Goal: Information Seeking & Learning: Learn about a topic

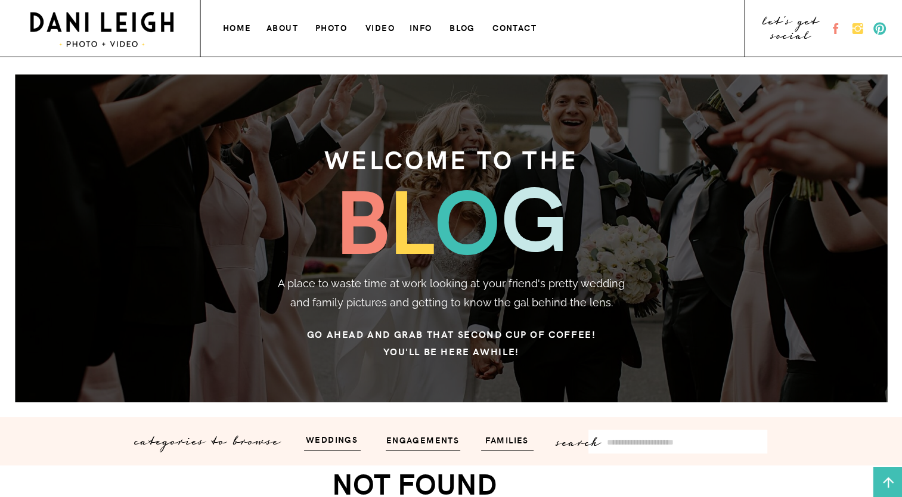
click at [340, 24] on h3 "photo" at bounding box center [331, 26] width 33 height 13
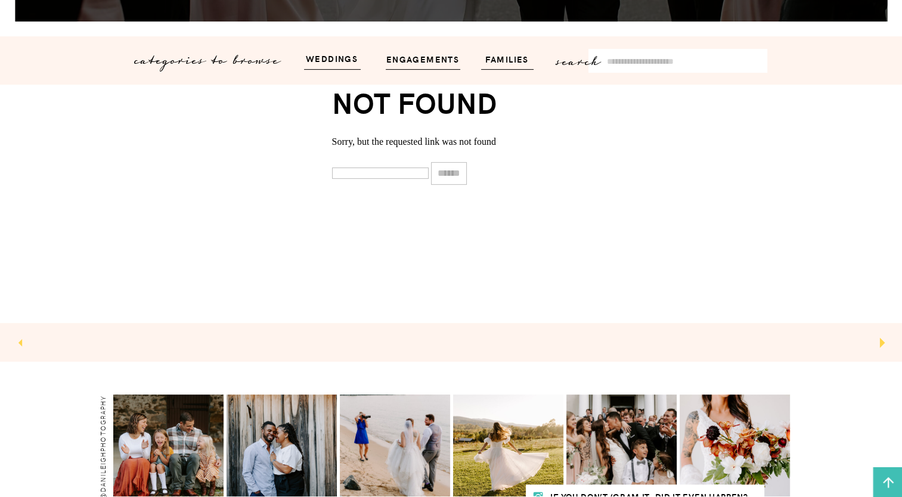
scroll to position [156, 0]
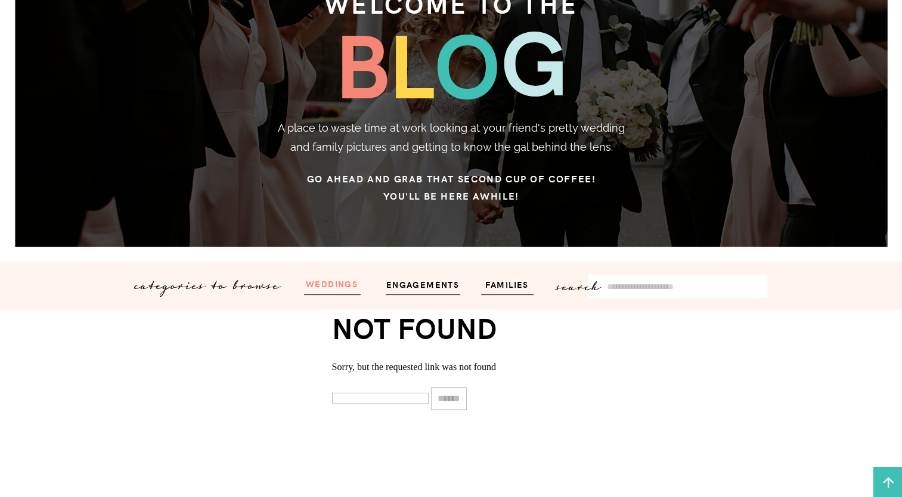
click at [334, 280] on h3 "weddings" at bounding box center [332, 284] width 72 height 14
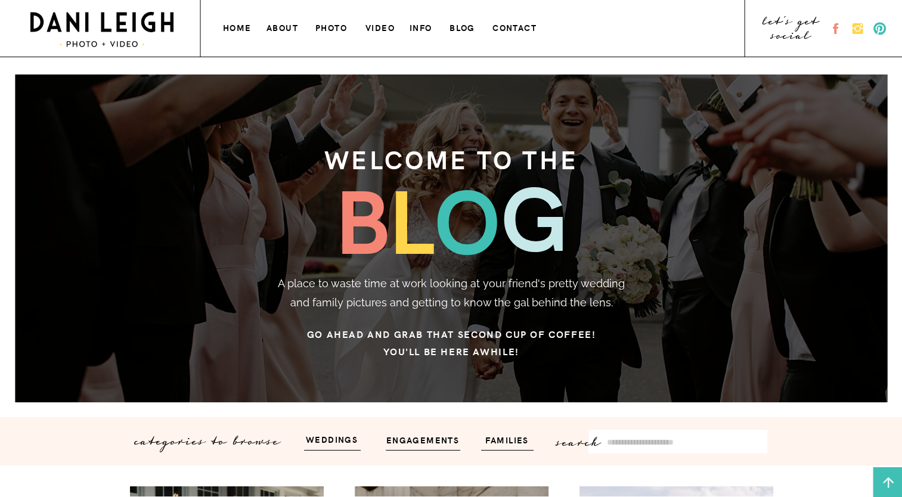
click at [324, 25] on h3 "photo" at bounding box center [331, 26] width 33 height 13
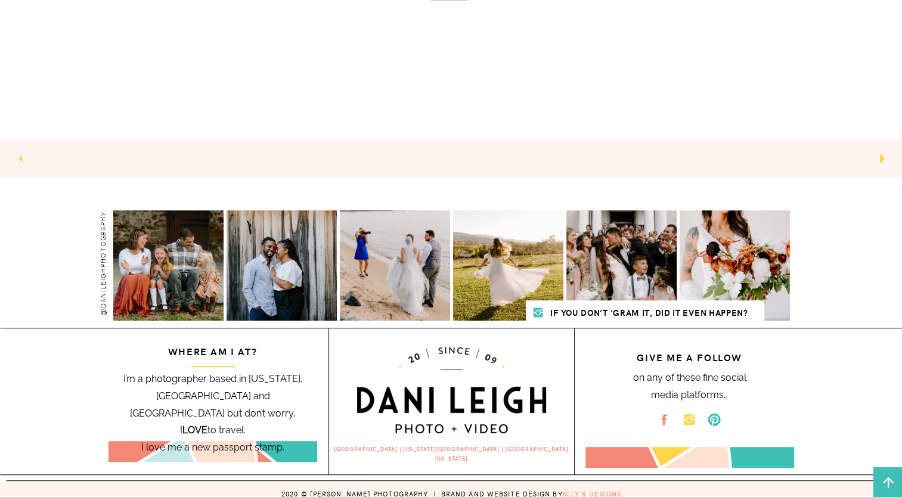
scroll to position [573, 0]
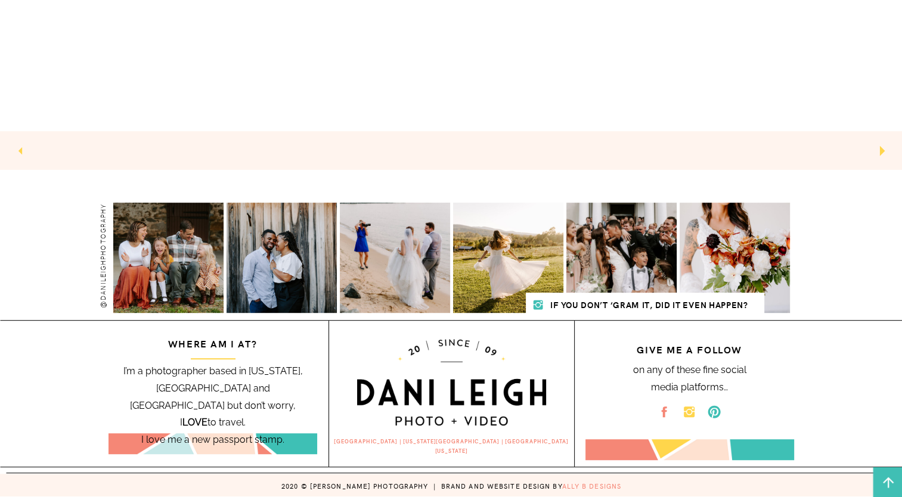
drag, startPoint x: 430, startPoint y: 240, endPoint x: 485, endPoint y: 222, distance: 58.1
click at [470, 237] on div "2020 © DANI LEIGH PHOTOGRAPHY | brand and website design by ally b designs on a…" at bounding box center [451, 334] width 715 height 328
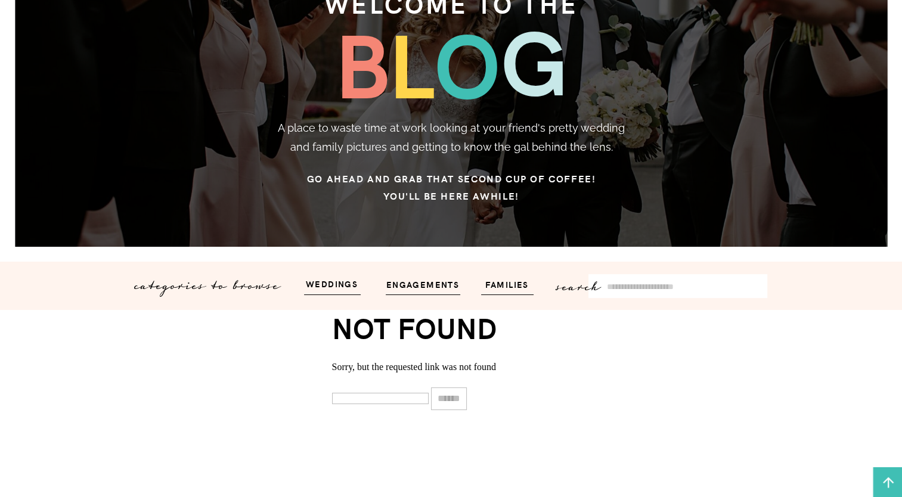
scroll to position [0, 0]
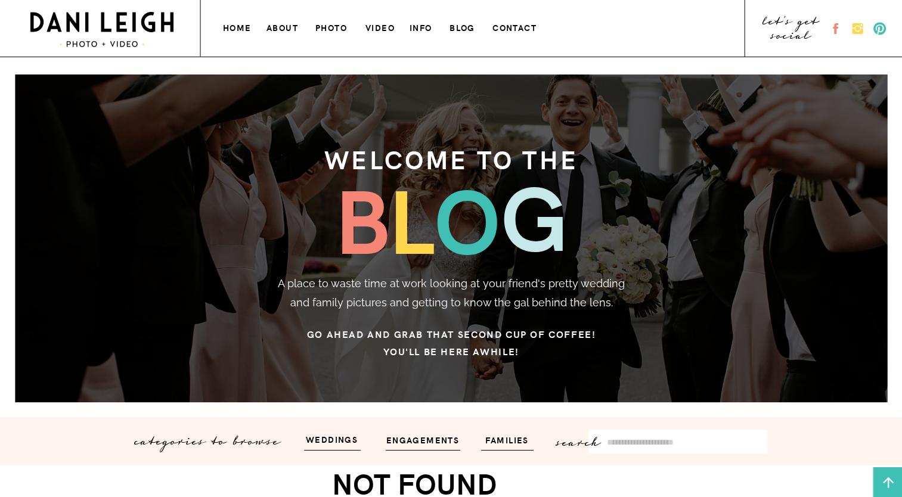
click at [271, 24] on h3 "about" at bounding box center [282, 26] width 33 height 13
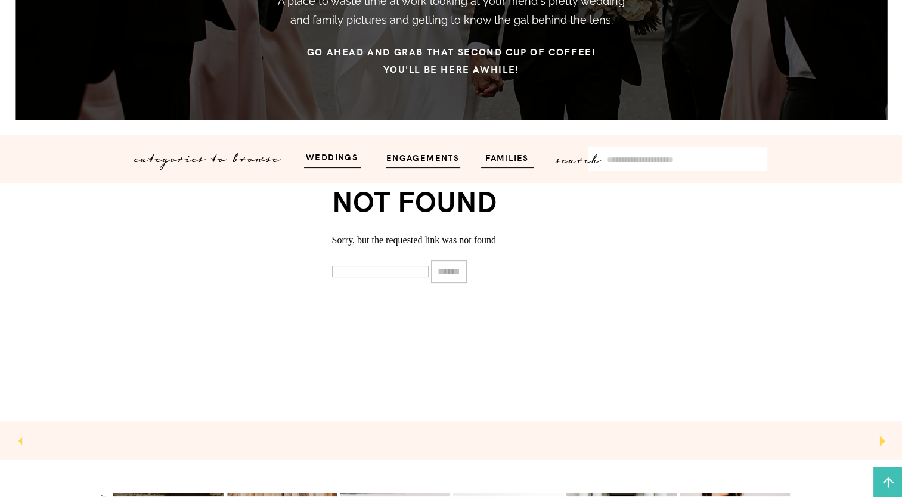
scroll to position [417, 0]
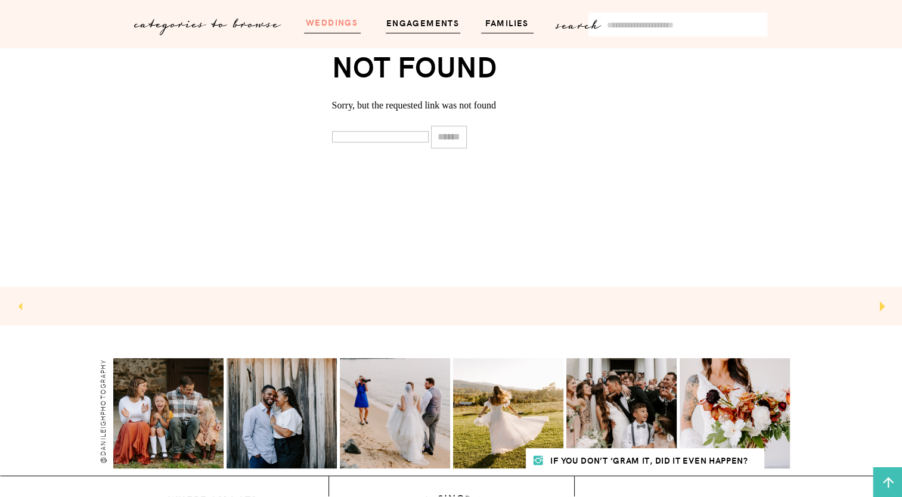
click at [341, 18] on h3 "weddings" at bounding box center [332, 22] width 72 height 14
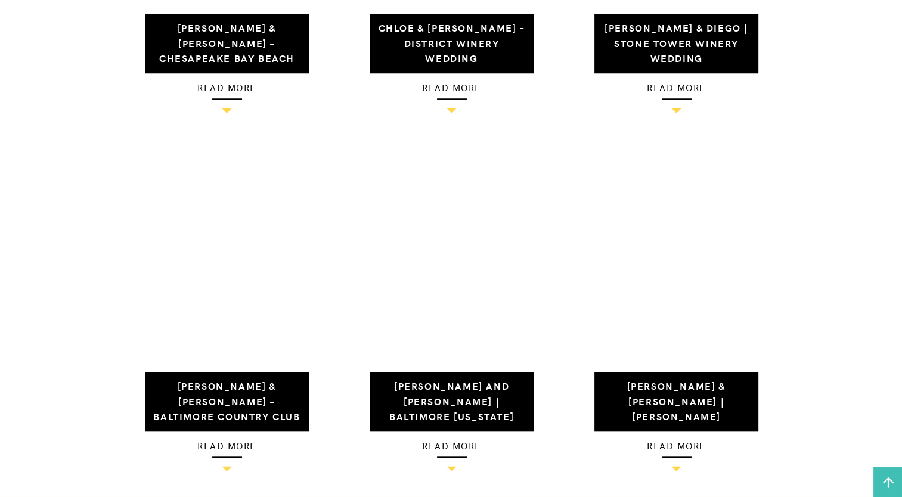
scroll to position [1073, 0]
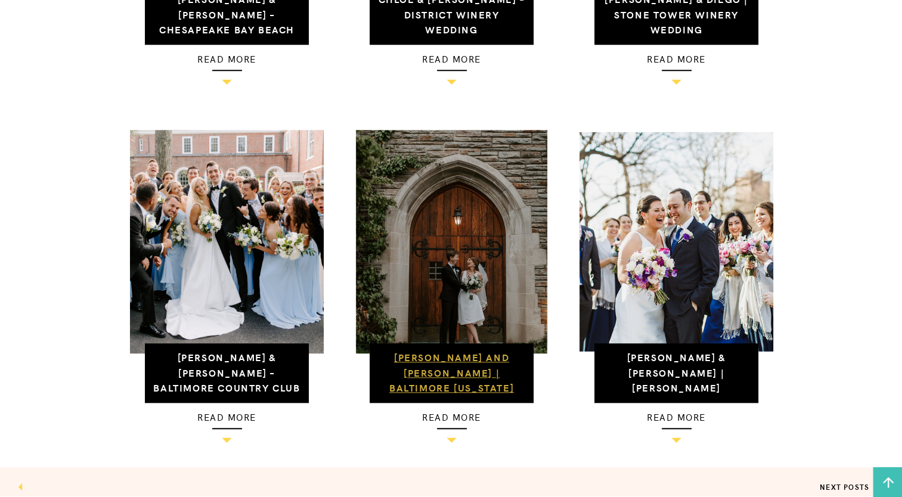
click at [449, 364] on link "[PERSON_NAME] and [PERSON_NAME] | Baltimore [US_STATE] Elopement" at bounding box center [451, 380] width 125 height 59
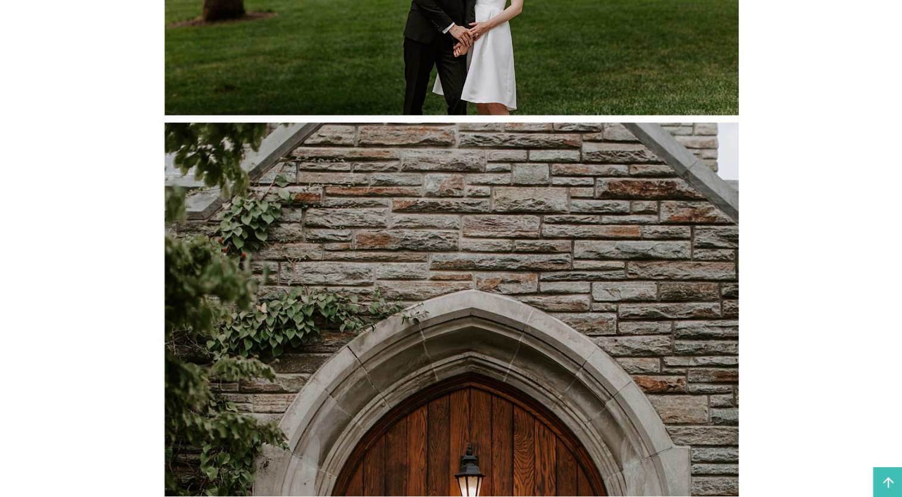
scroll to position [2504, 0]
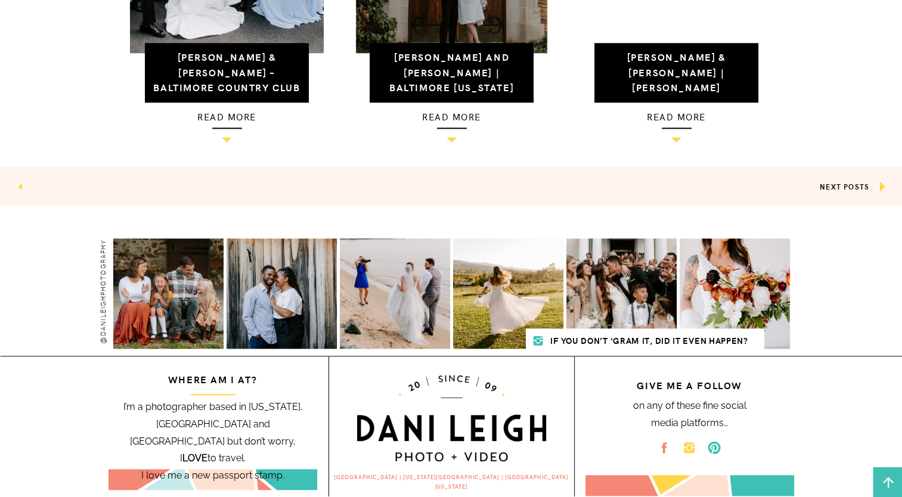
scroll to position [1409, 0]
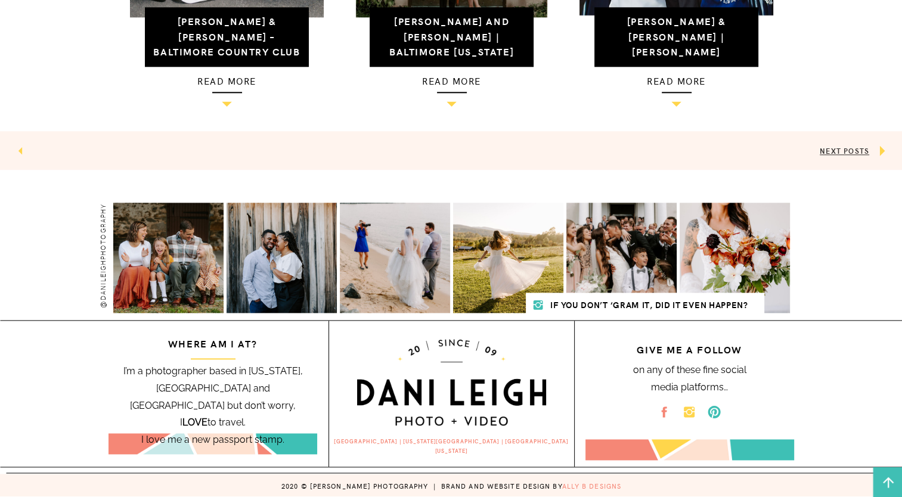
click at [851, 152] on link "NEXT POSTS" at bounding box center [844, 150] width 49 height 10
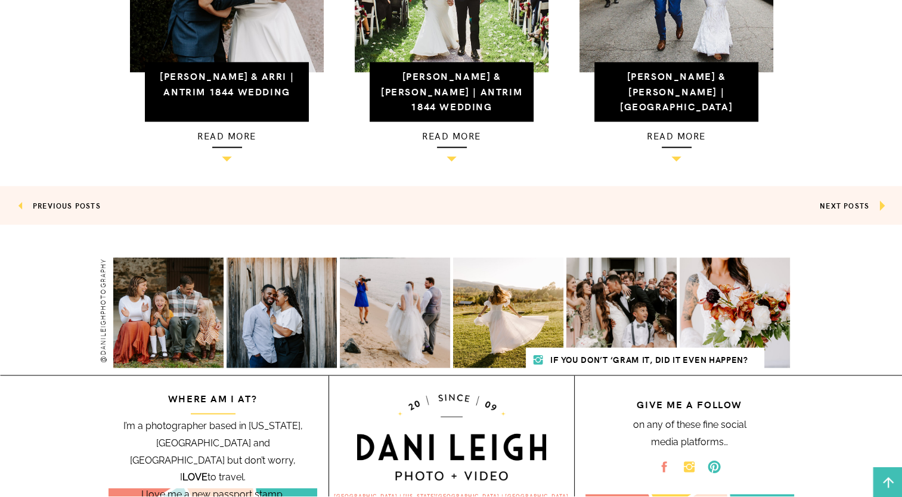
scroll to position [1290, 0]
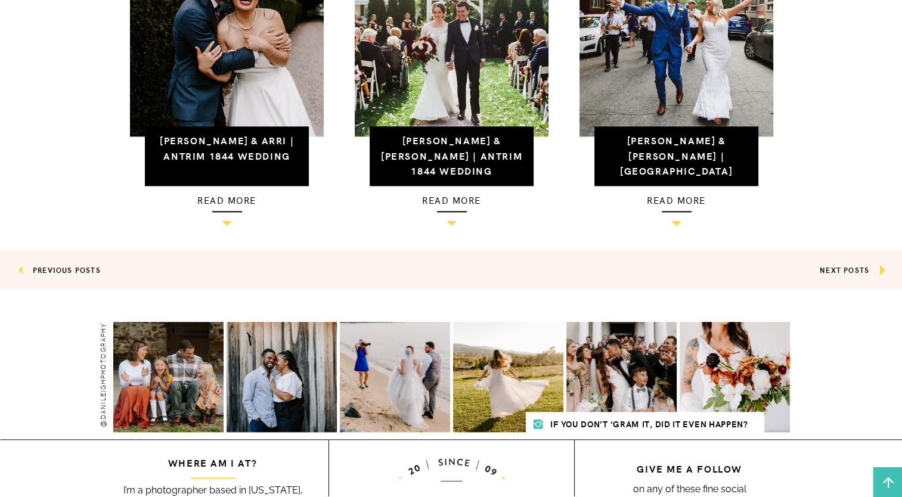
click at [863, 271] on link "NEXT POSTS" at bounding box center [844, 270] width 49 height 10
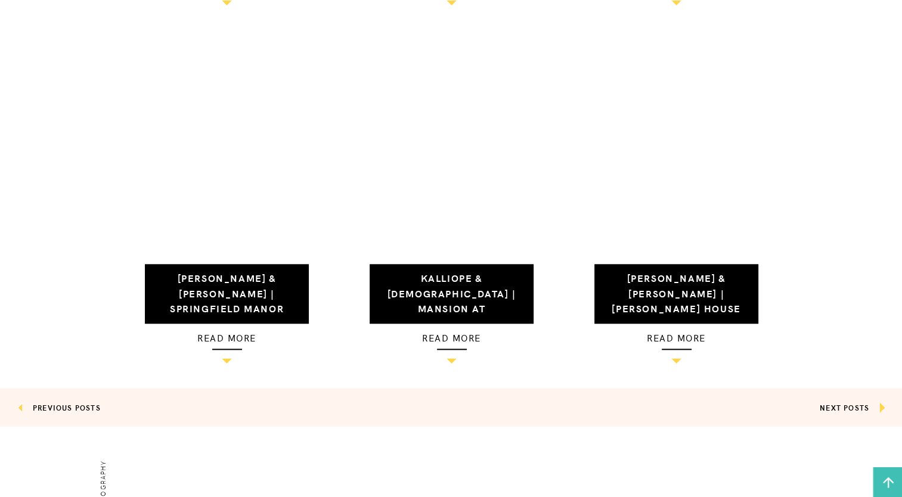
scroll to position [1192, 0]
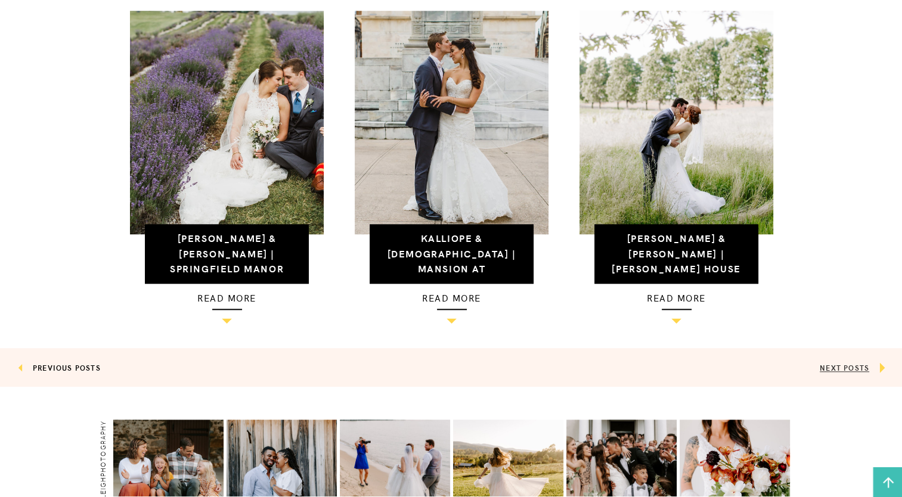
click at [844, 367] on link "NEXT POSTS" at bounding box center [844, 367] width 49 height 10
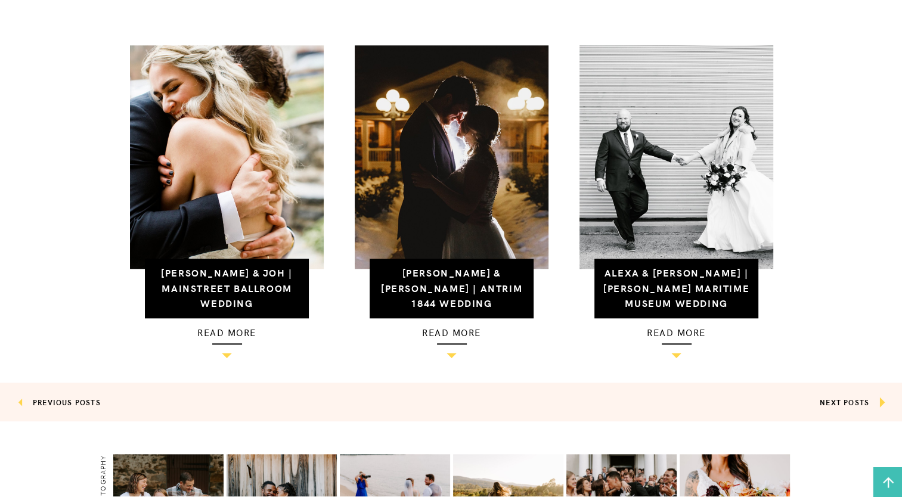
scroll to position [1371, 0]
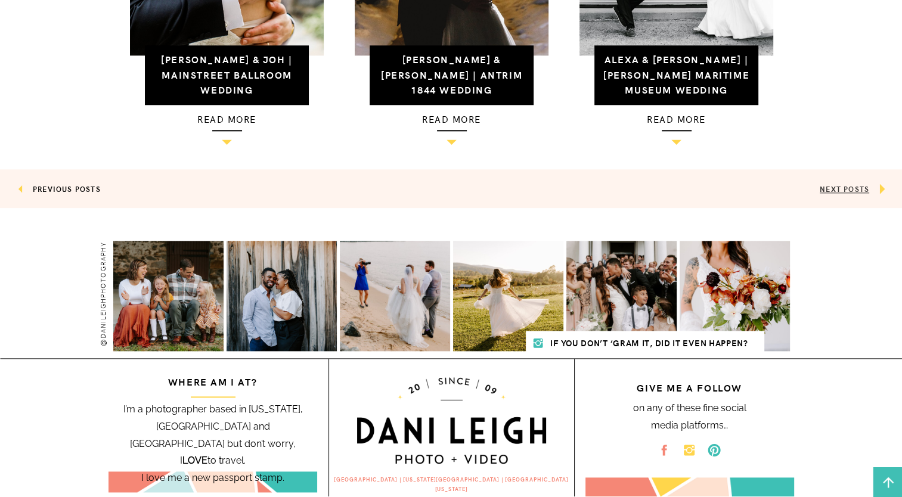
click at [845, 186] on link "NEXT POSTS" at bounding box center [844, 189] width 49 height 10
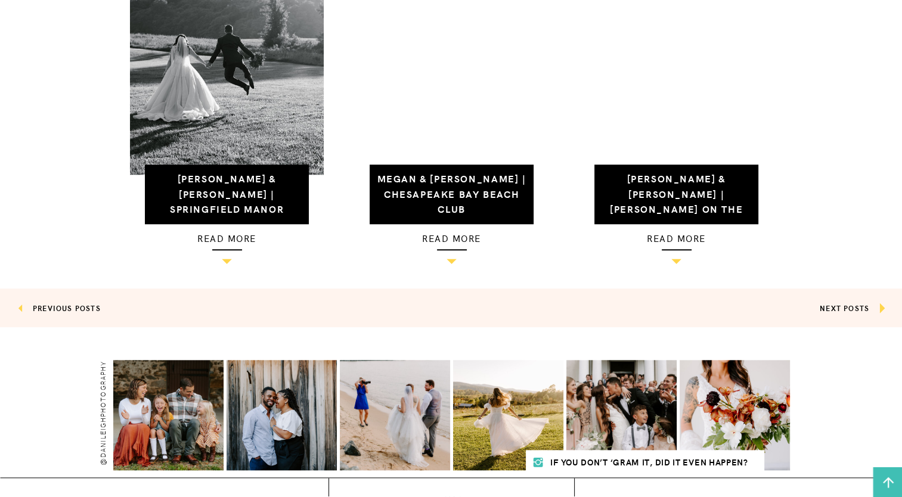
scroll to position [1192, 0]
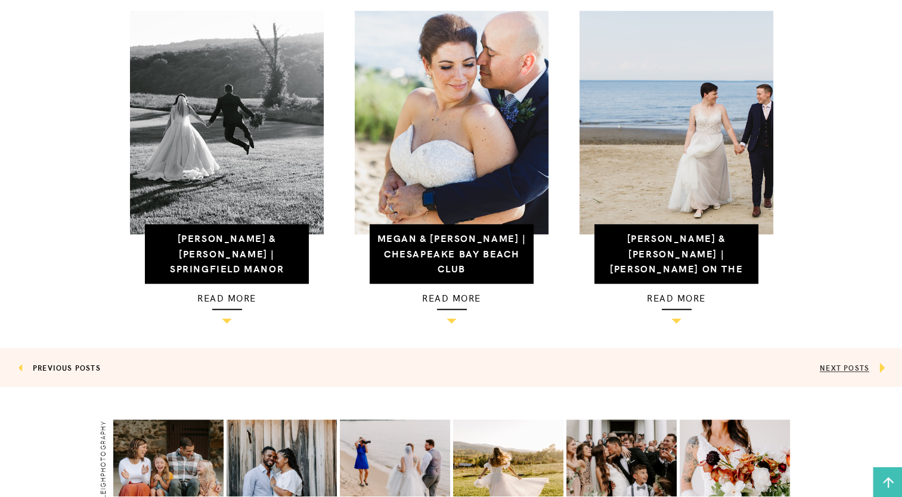
click at [854, 367] on link "NEXT POSTS" at bounding box center [844, 367] width 49 height 10
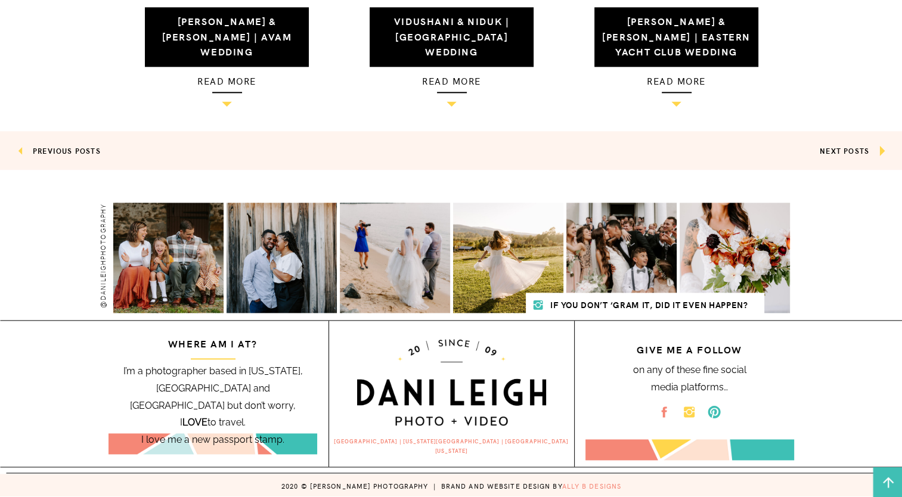
scroll to position [1409, 0]
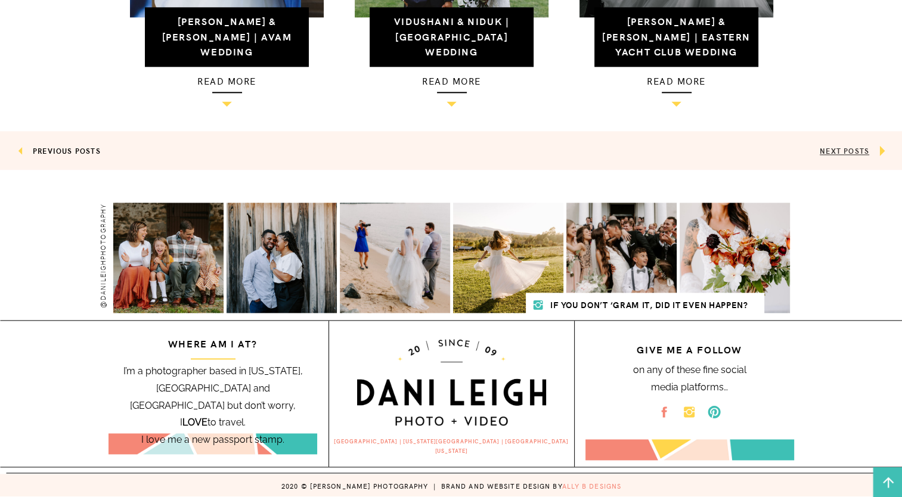
click at [848, 151] on link "NEXT POSTS" at bounding box center [844, 150] width 49 height 10
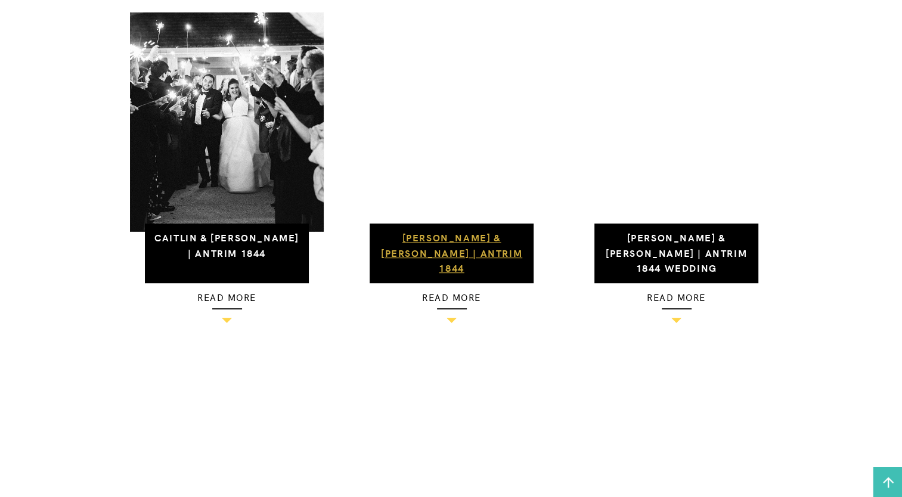
scroll to position [1192, 0]
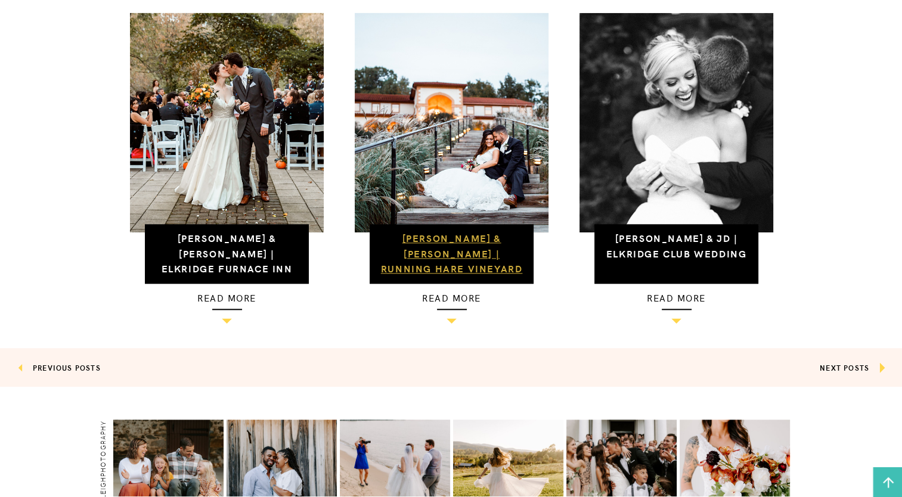
click at [486, 244] on link "[PERSON_NAME] & [PERSON_NAME] | Running Hare Vineyard" at bounding box center [452, 253] width 142 height 44
click at [839, 368] on link "NEXT POSTS" at bounding box center [844, 367] width 49 height 10
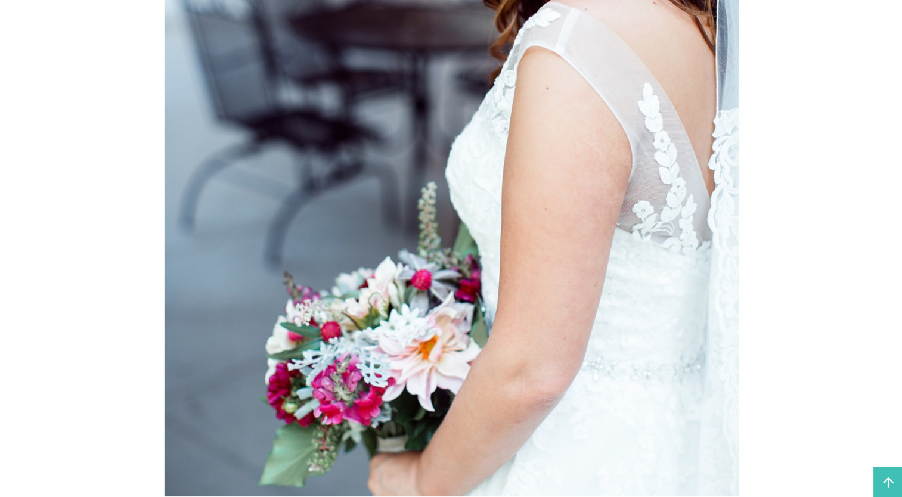
scroll to position [3517, 0]
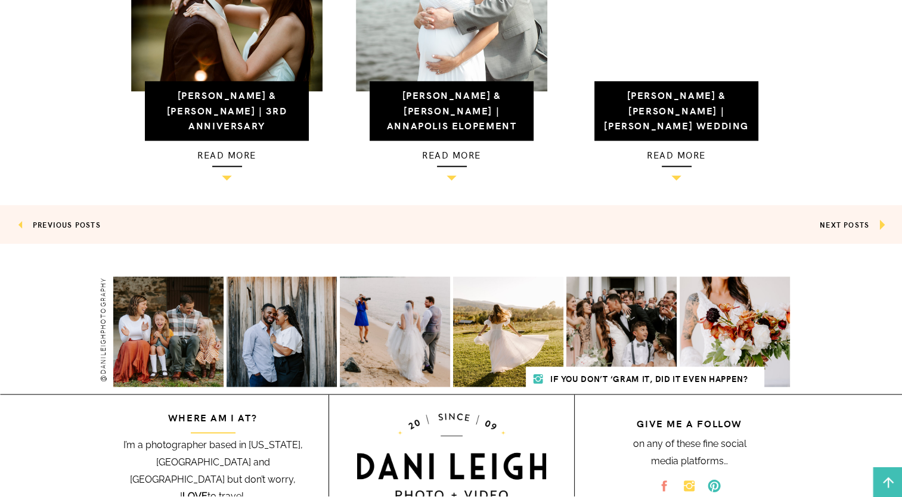
scroll to position [1350, 0]
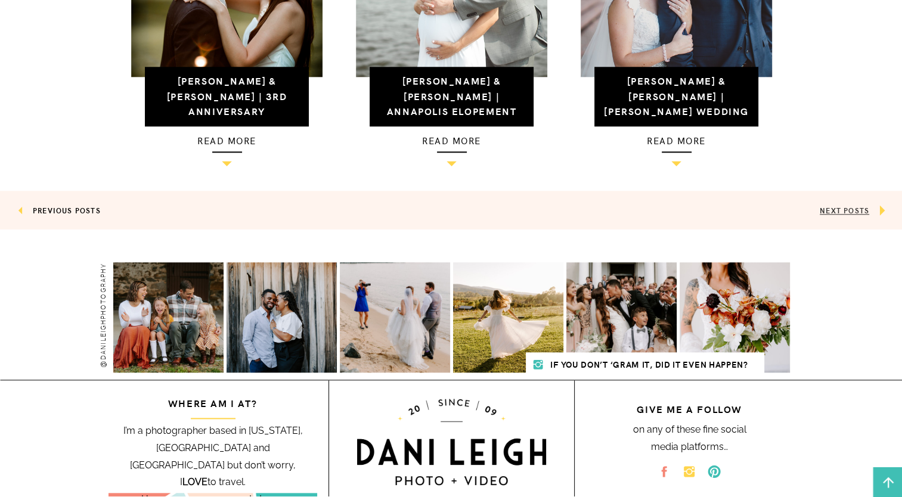
click at [857, 214] on link "NEXT POSTS" at bounding box center [844, 210] width 49 height 10
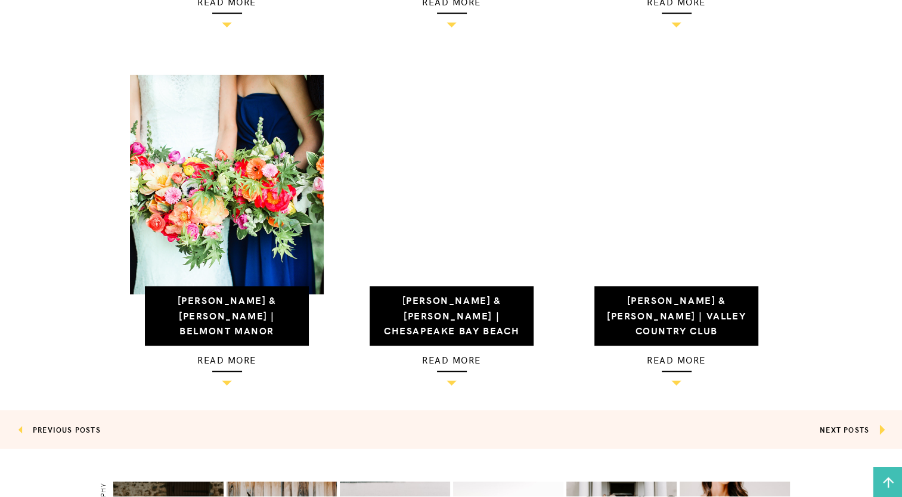
scroll to position [1133, 0]
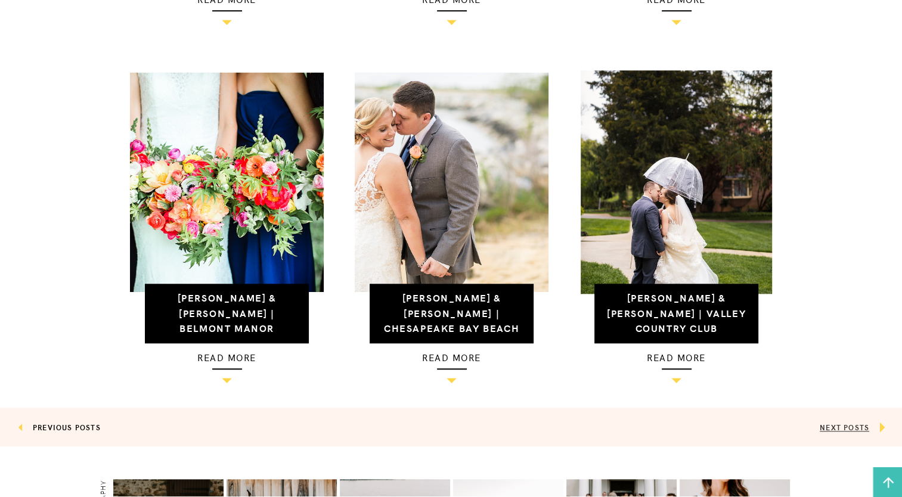
click at [844, 426] on link "NEXT POSTS" at bounding box center [844, 427] width 49 height 10
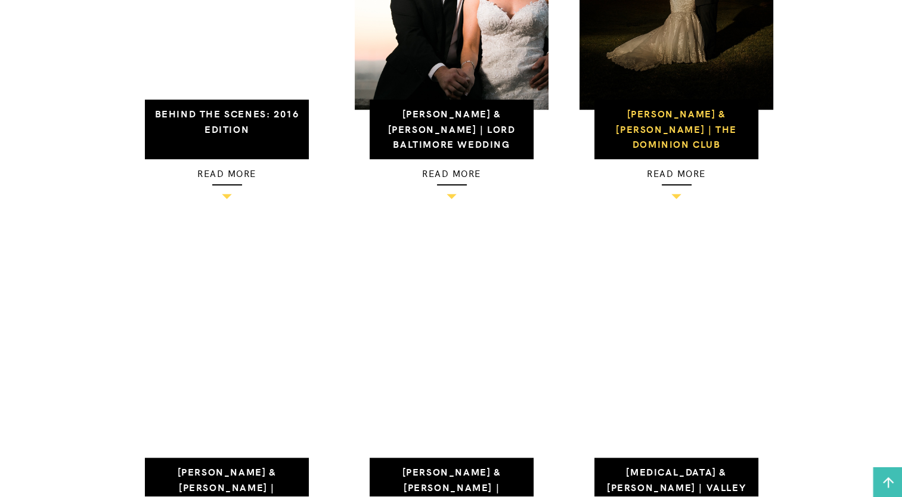
scroll to position [894, 0]
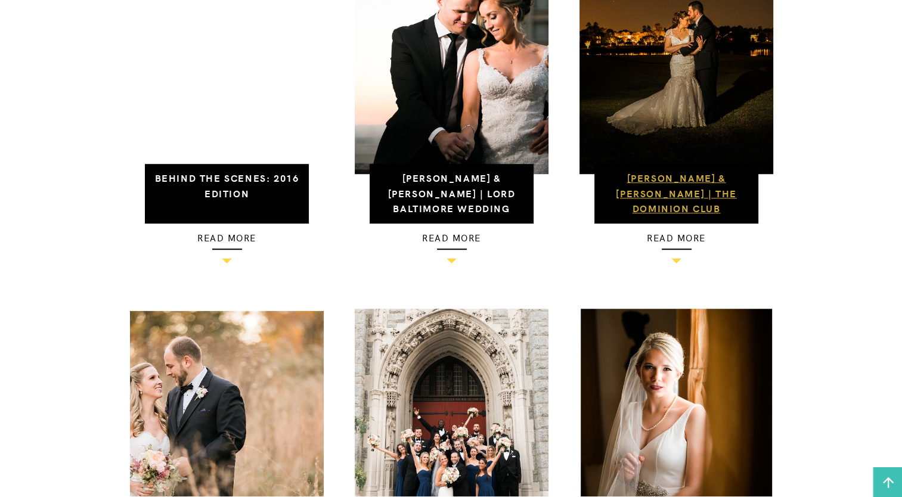
click at [705, 191] on link "Evelyn & AJ | The Dominion Club" at bounding box center [676, 193] width 120 height 44
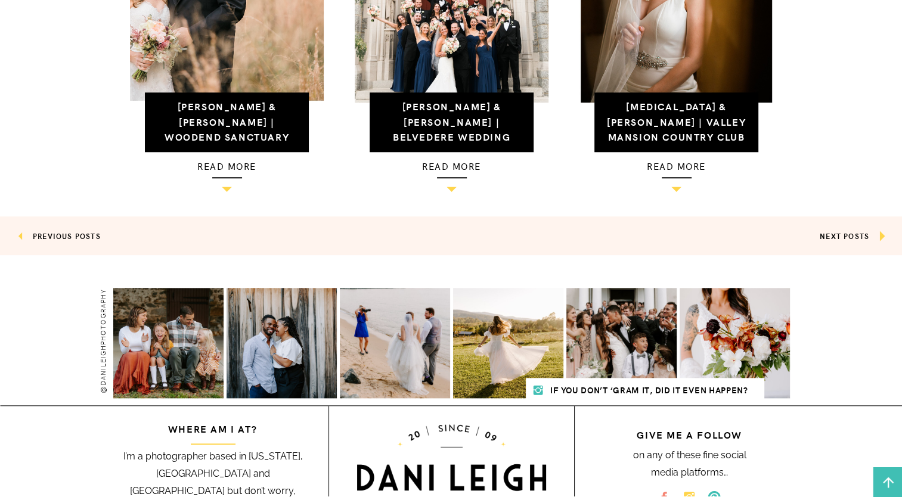
scroll to position [1311, 0]
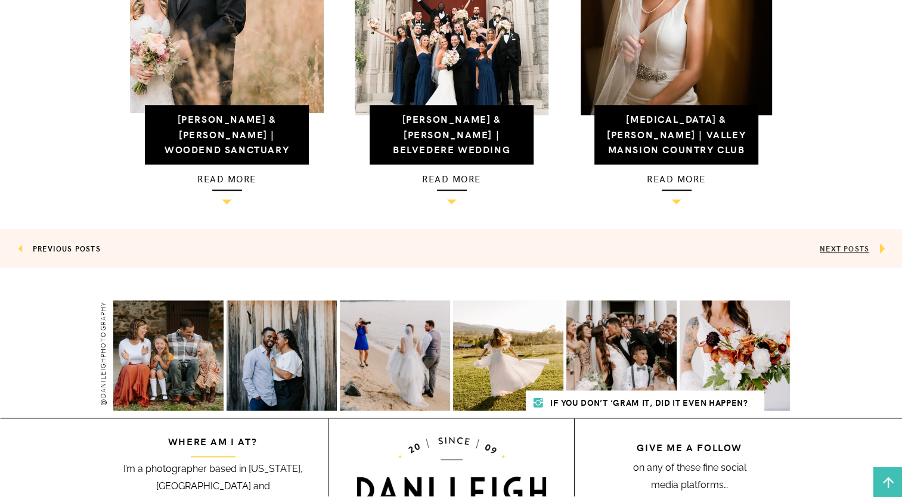
click at [868, 252] on link "NEXT POSTS" at bounding box center [844, 248] width 49 height 10
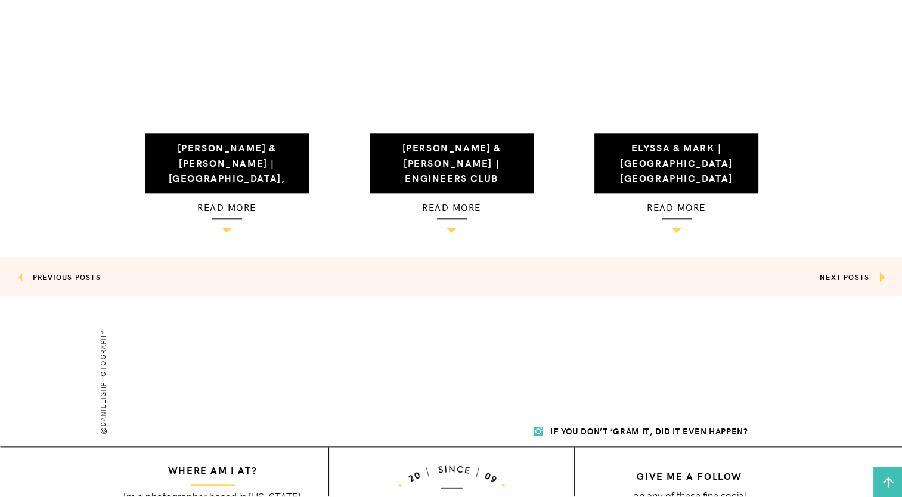
scroll to position [1311, 0]
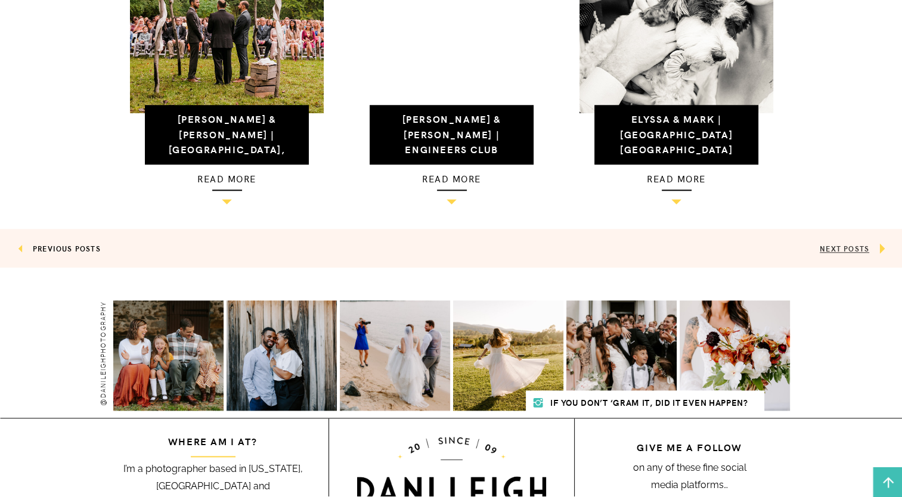
click at [847, 251] on link "NEXT POSTS" at bounding box center [844, 248] width 49 height 10
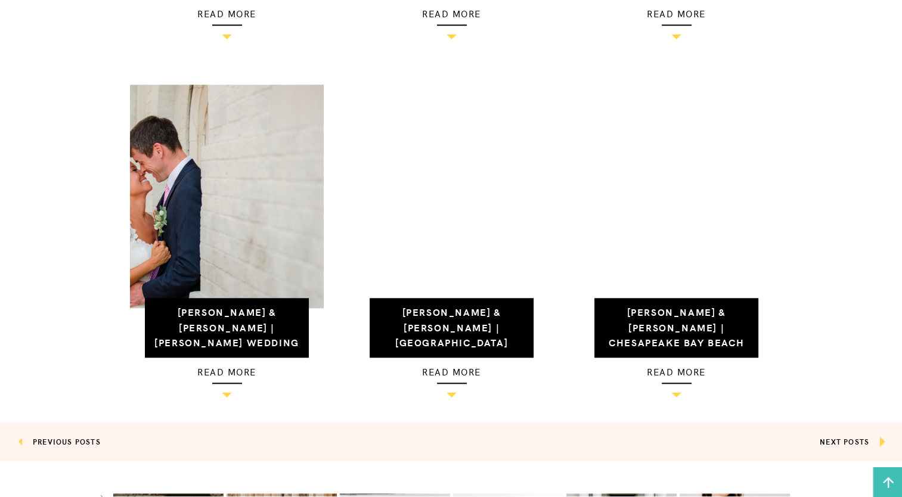
scroll to position [1133, 0]
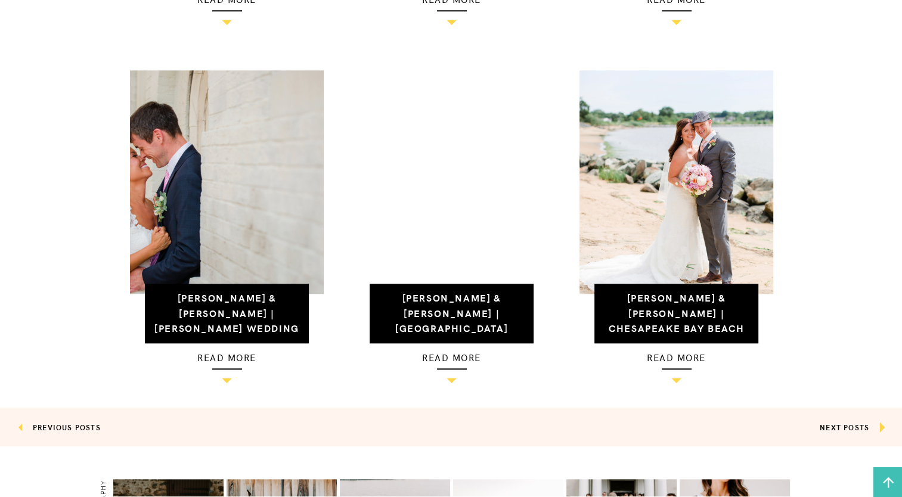
click at [849, 432] on h3 "NEXT POSTS" at bounding box center [761, 427] width 218 height 12
click at [846, 430] on link "NEXT POSTS" at bounding box center [844, 427] width 49 height 10
